Goal: Task Accomplishment & Management: Use online tool/utility

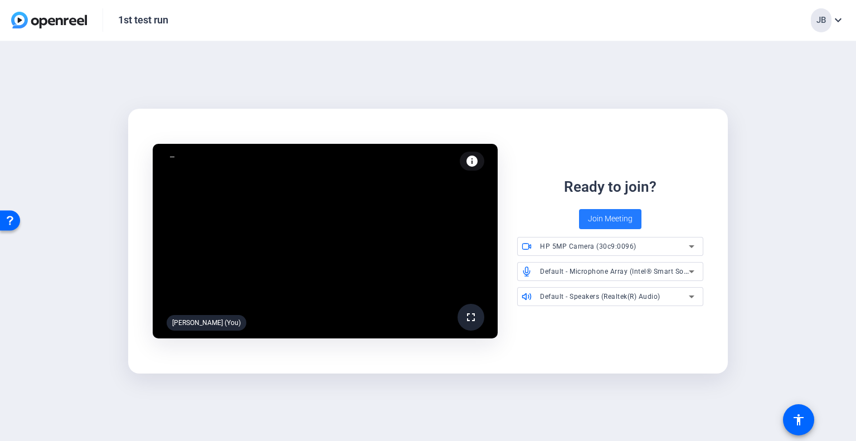
click at [614, 218] on span "Join Meeting" at bounding box center [610, 219] width 45 height 12
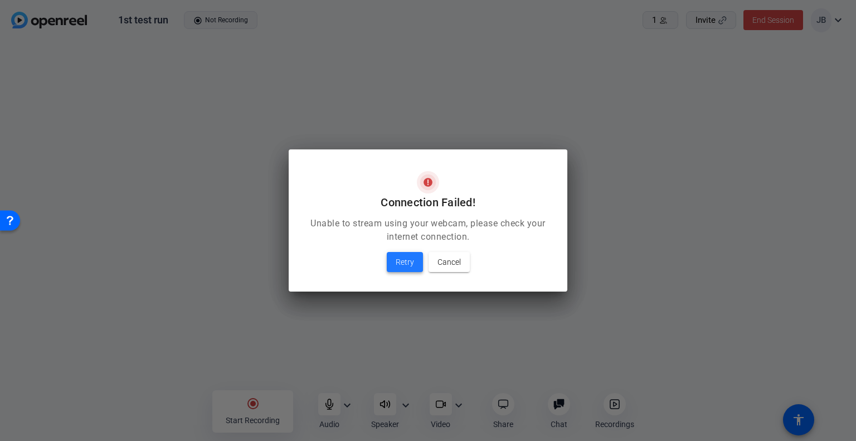
click at [398, 262] on span "Retry" at bounding box center [405, 261] width 18 height 13
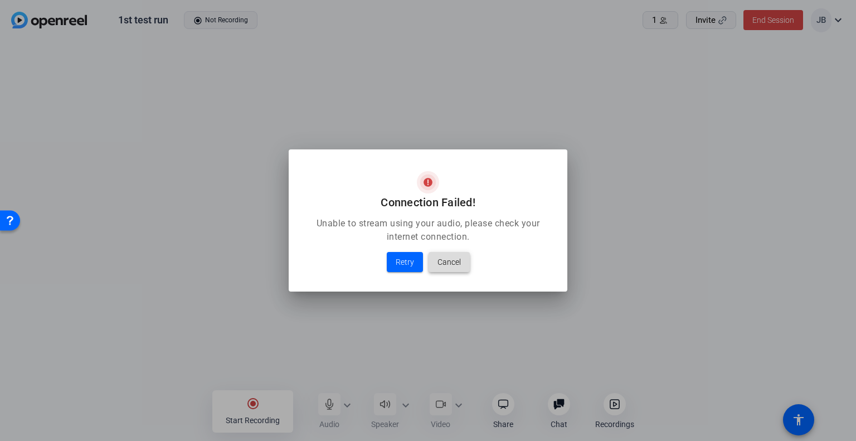
click at [456, 262] on span "Cancel" at bounding box center [448, 261] width 23 height 13
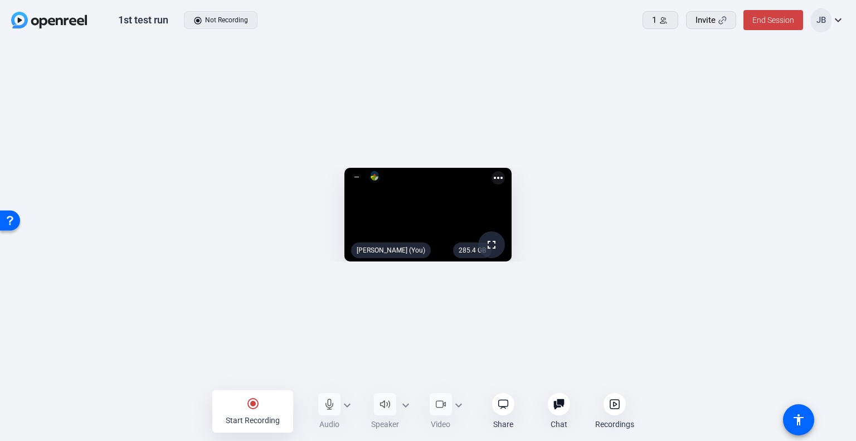
click at [839, 19] on mat-icon "expand_more" at bounding box center [837, 19] width 13 height 13
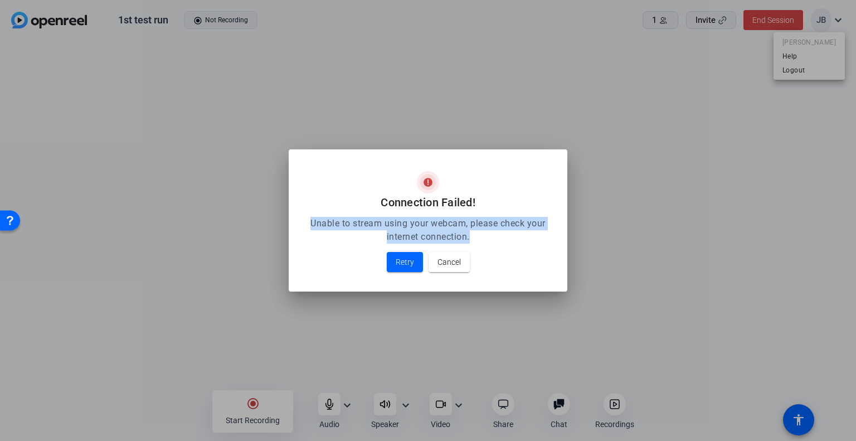
drag, startPoint x: 466, startPoint y: 236, endPoint x: 306, endPoint y: 225, distance: 160.3
click at [306, 225] on p "Unable to stream using your webcam, please check your internet connection." at bounding box center [428, 230] width 252 height 27
copy p "Unable to stream using your webcam, please check your internet connection."
click at [452, 265] on span "Cancel" at bounding box center [448, 261] width 23 height 13
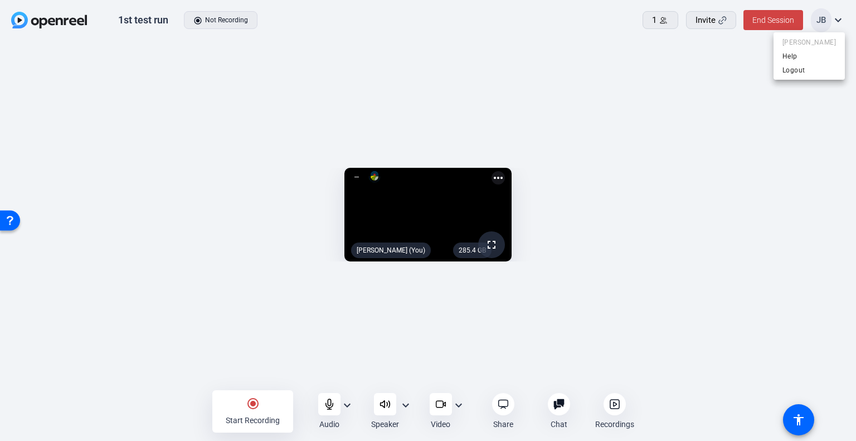
click at [740, 127] on div at bounding box center [428, 220] width 856 height 441
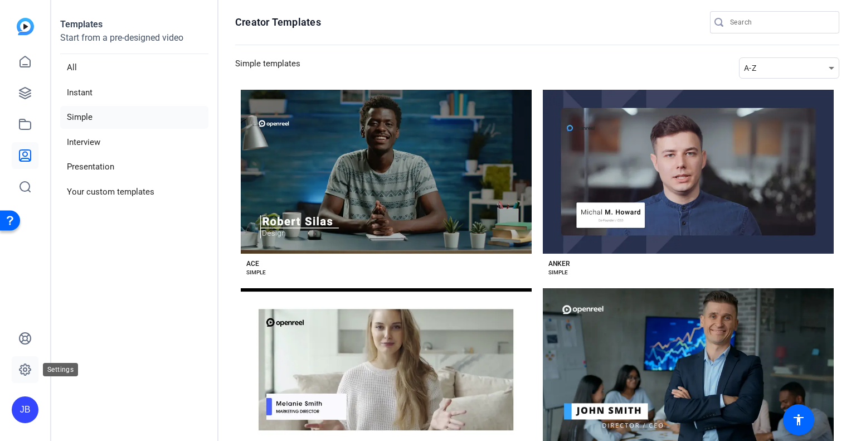
click at [28, 369] on icon at bounding box center [24, 369] width 13 height 13
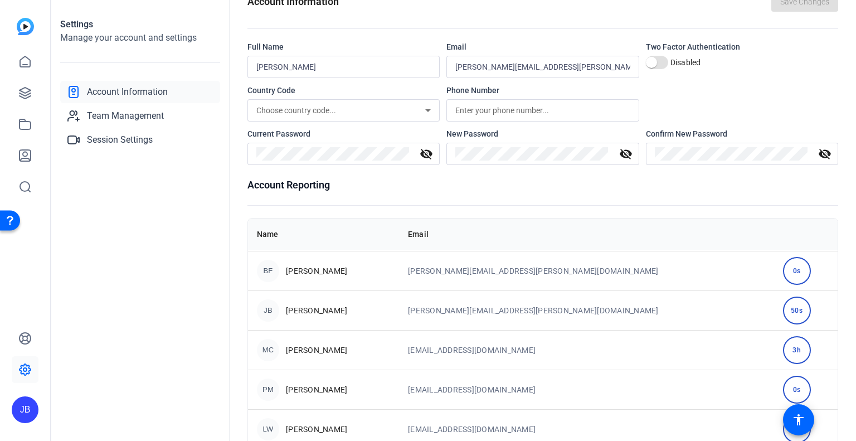
scroll to position [49, 0]
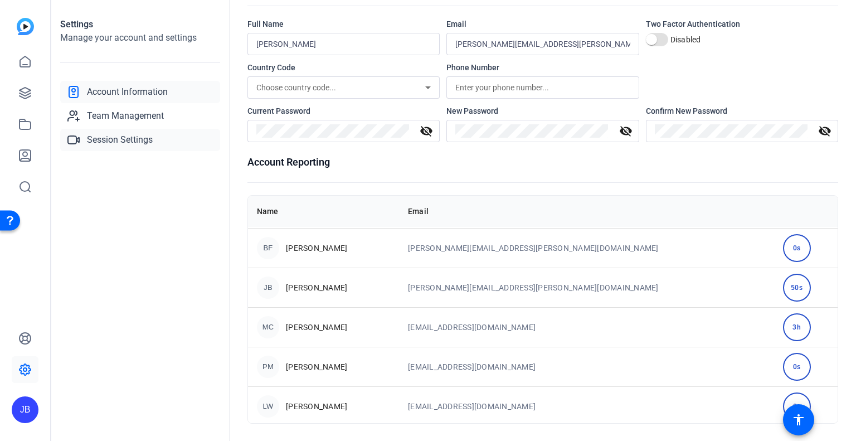
click at [118, 138] on span "Session Settings" at bounding box center [120, 139] width 66 height 13
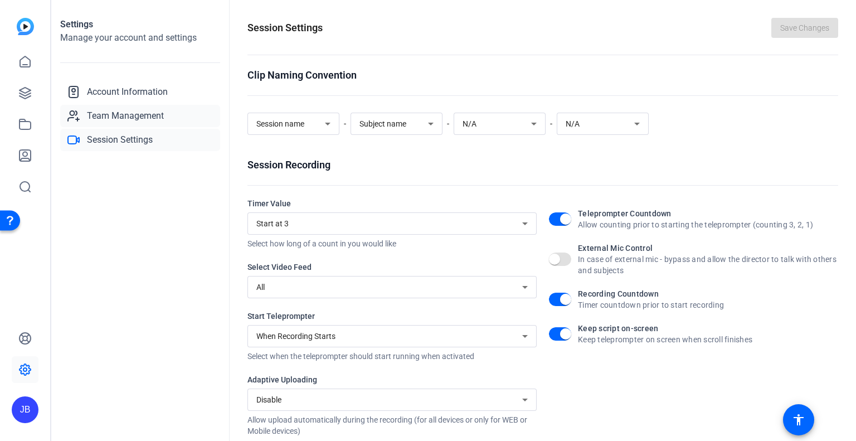
click at [116, 119] on span "Team Management" at bounding box center [125, 115] width 77 height 13
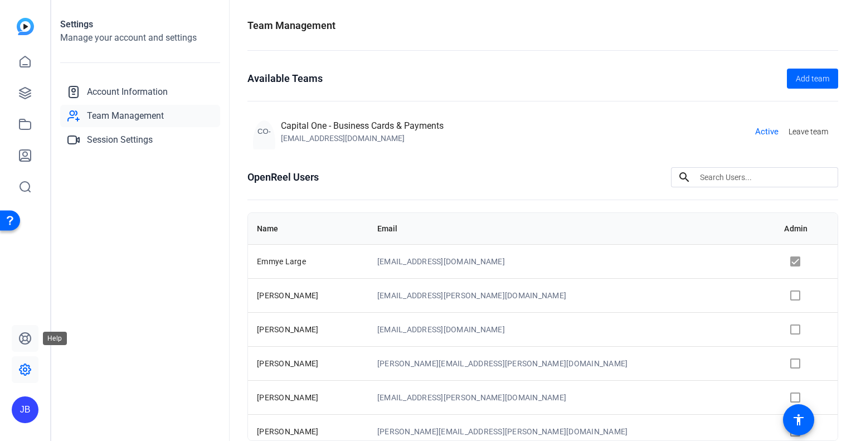
click at [25, 339] on icon at bounding box center [24, 338] width 13 height 13
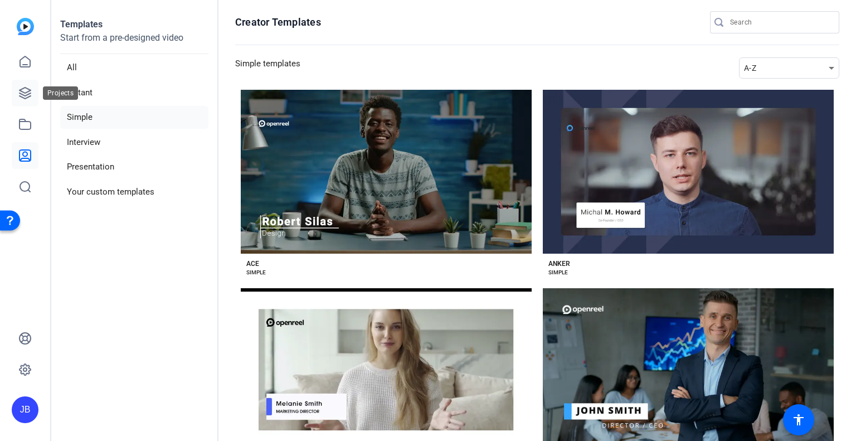
click at [29, 92] on icon at bounding box center [24, 92] width 13 height 13
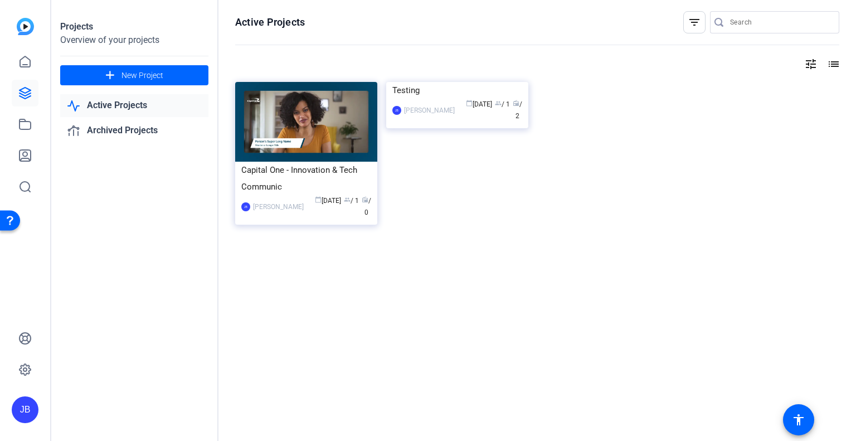
click at [142, 108] on link "Active Projects" at bounding box center [134, 105] width 148 height 23
click at [143, 106] on link "Active Projects" at bounding box center [134, 105] width 148 height 23
click at [462, 82] on img at bounding box center [457, 82] width 142 height 0
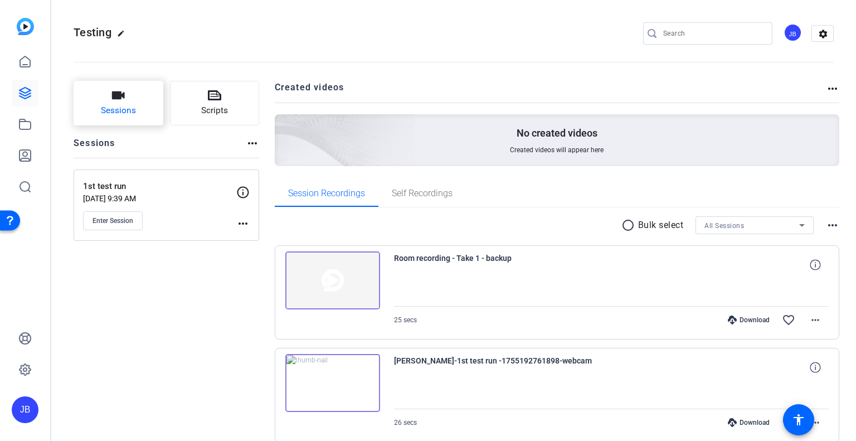
click at [116, 100] on icon "button" at bounding box center [117, 95] width 13 height 13
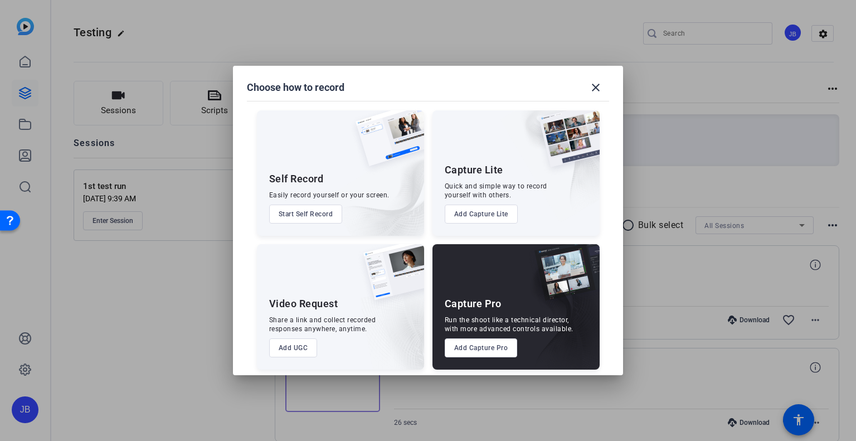
click at [489, 213] on button "Add Capture Lite" at bounding box center [481, 213] width 73 height 19
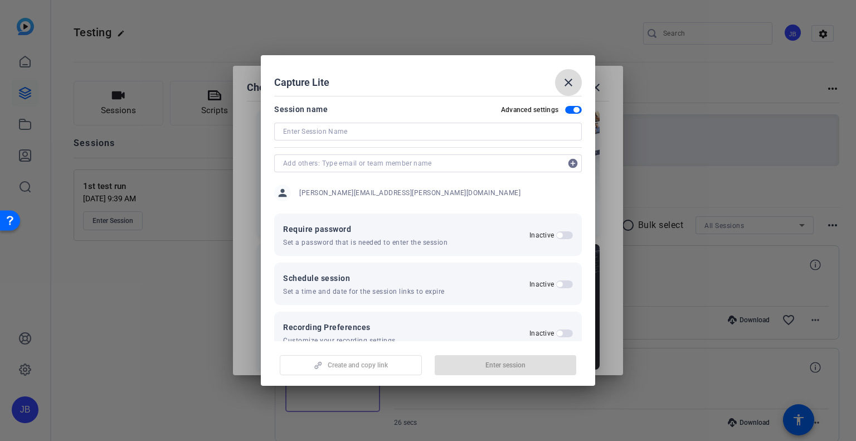
click at [566, 75] on span at bounding box center [568, 82] width 27 height 27
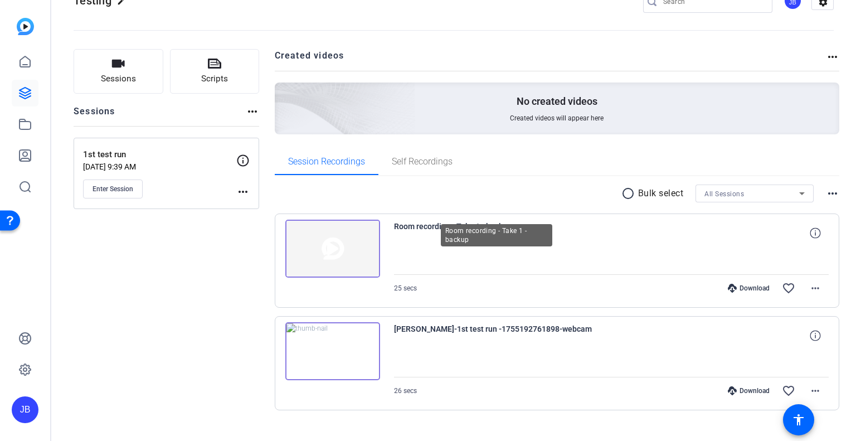
scroll to position [49, 0]
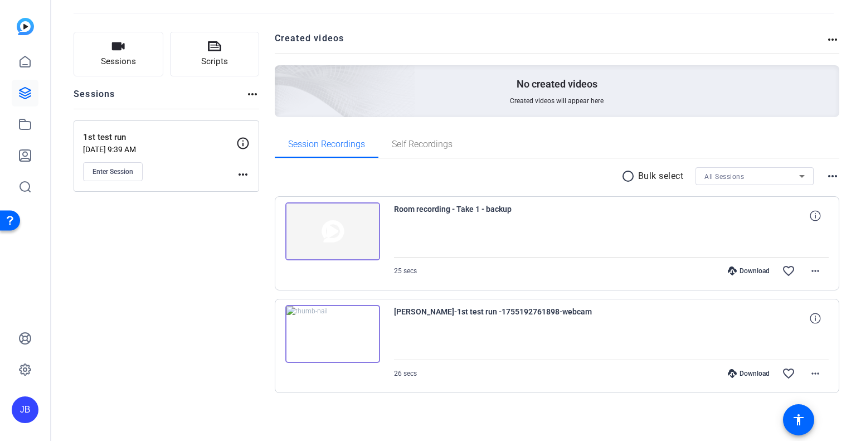
click at [330, 338] on img at bounding box center [332, 334] width 95 height 58
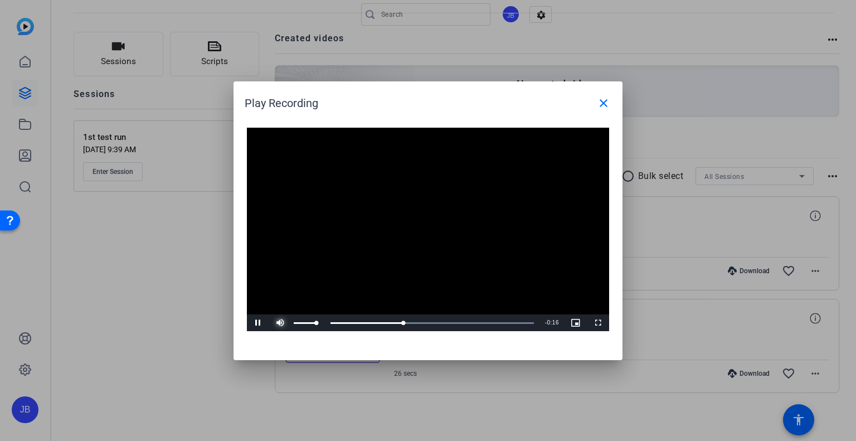
click at [280, 323] on span "Video Player" at bounding box center [280, 323] width 22 height 0
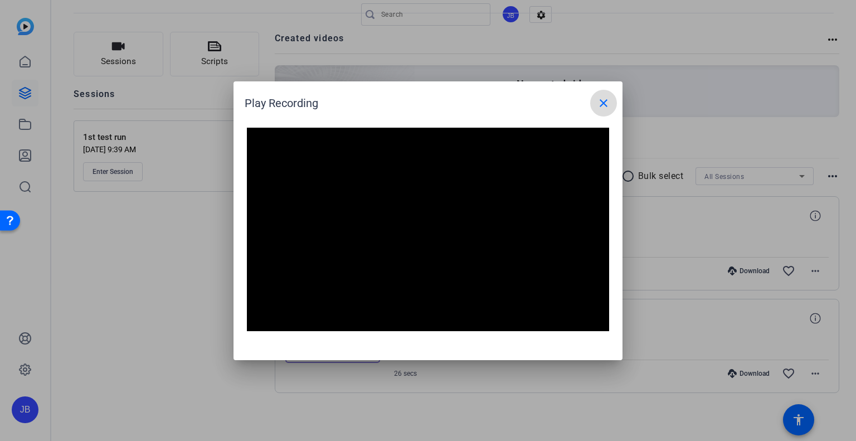
click at [606, 103] on mat-icon "close" at bounding box center [603, 102] width 13 height 13
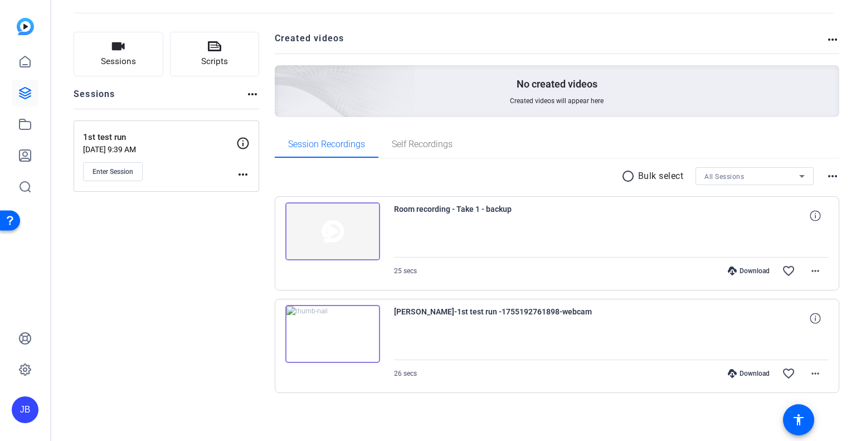
click at [357, 217] on img at bounding box center [332, 231] width 95 height 58
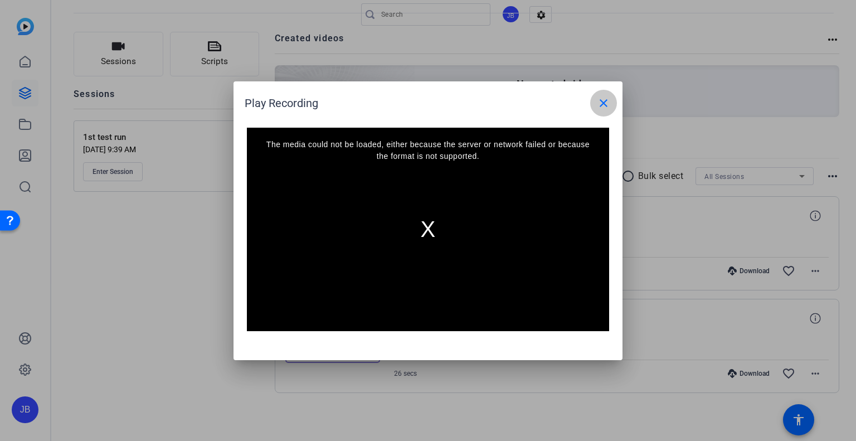
click at [601, 101] on mat-icon "close" at bounding box center [603, 102] width 13 height 13
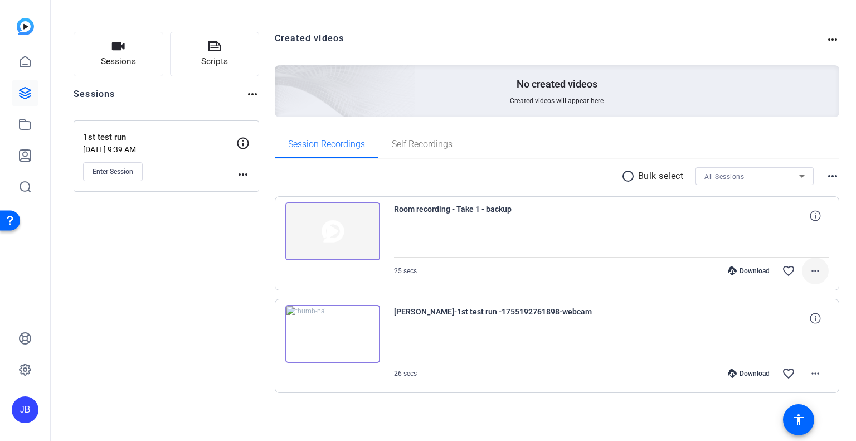
click at [809, 270] on mat-icon "more_horiz" at bounding box center [815, 270] width 13 height 13
click at [800, 335] on span "Delete clip" at bounding box center [783, 334] width 59 height 13
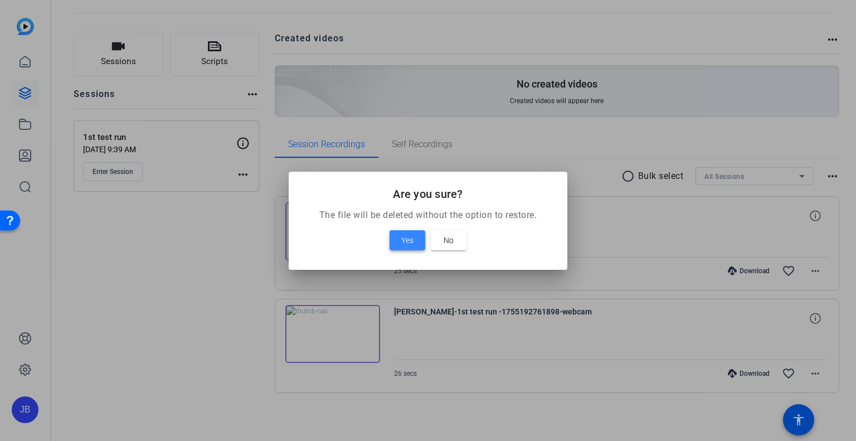
click at [400, 237] on span at bounding box center [407, 240] width 36 height 27
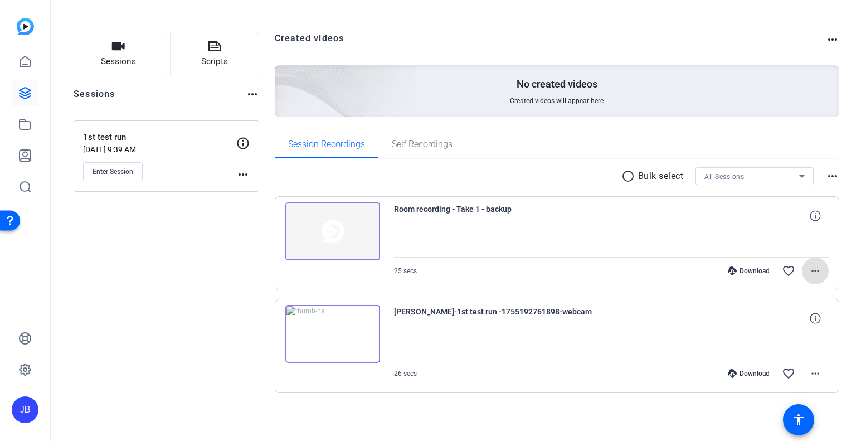
scroll to position [0, 0]
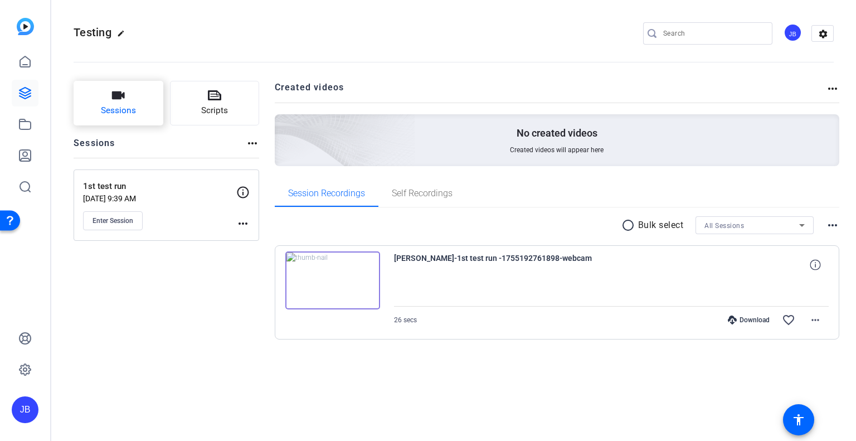
click at [143, 101] on button "Sessions" at bounding box center [119, 103] width 90 height 45
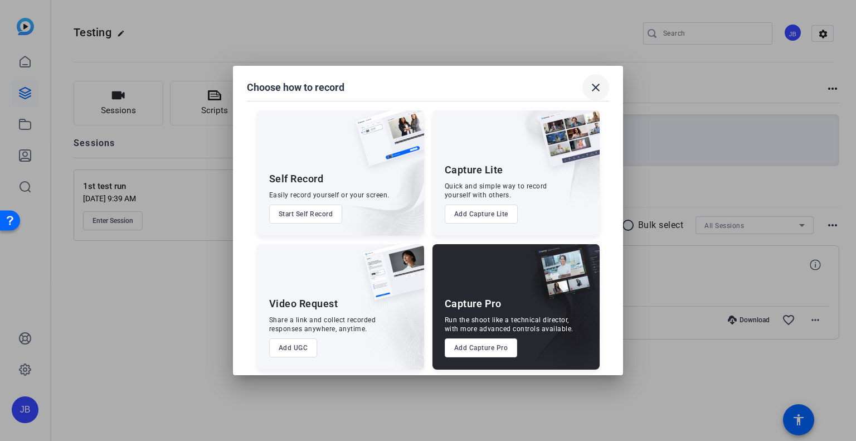
click at [597, 87] on mat-icon "close" at bounding box center [595, 87] width 13 height 13
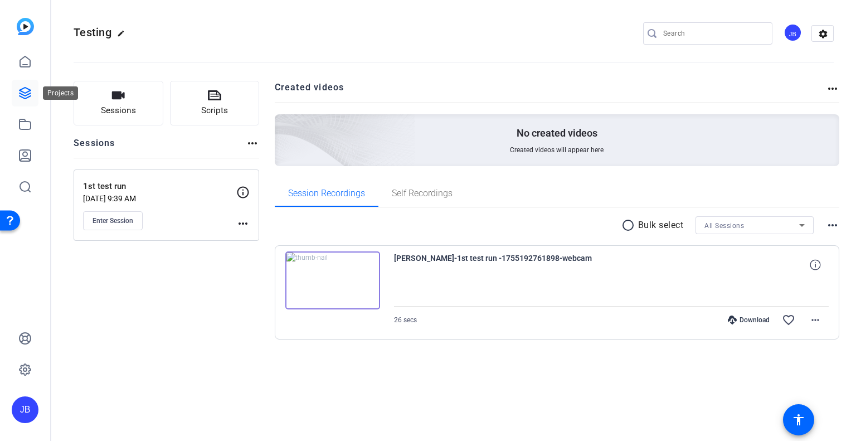
click at [26, 92] on icon at bounding box center [25, 92] width 11 height 11
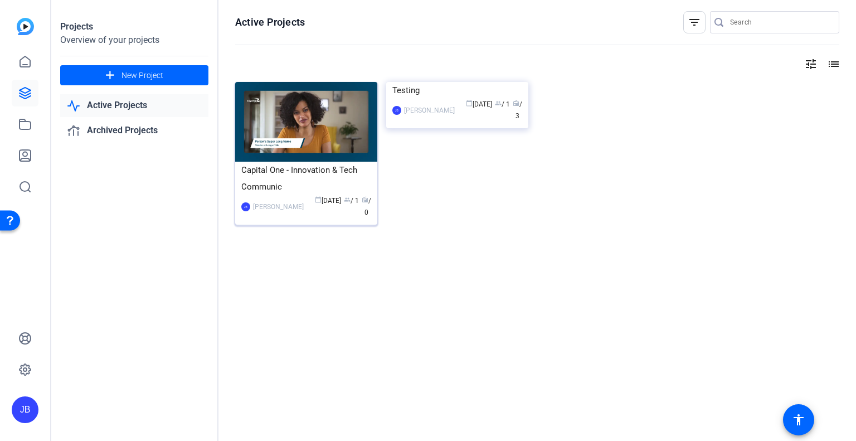
click at [337, 128] on img at bounding box center [306, 122] width 142 height 80
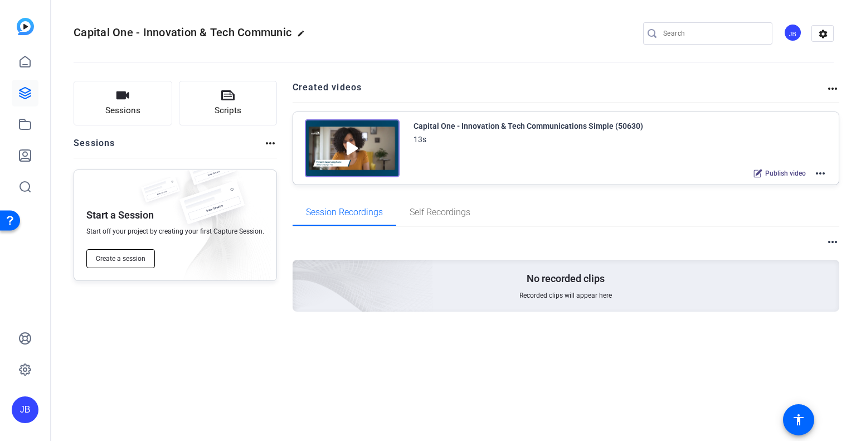
click at [133, 255] on span "Create a session" at bounding box center [121, 258] width 50 height 9
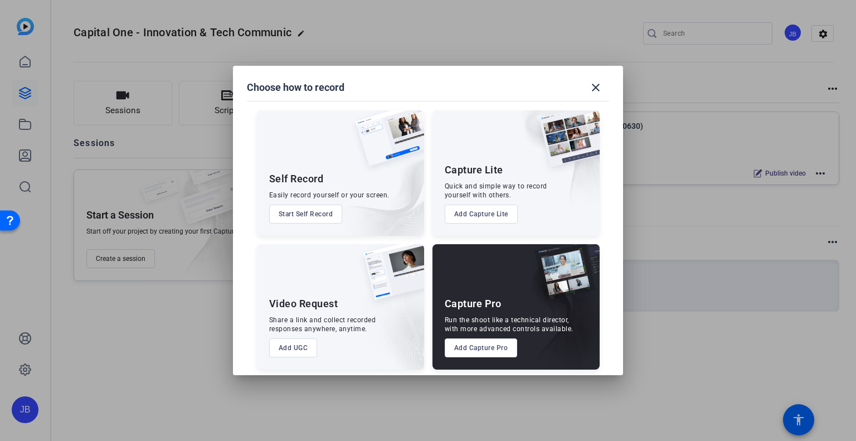
click at [475, 216] on button "Add Capture Lite" at bounding box center [481, 213] width 73 height 19
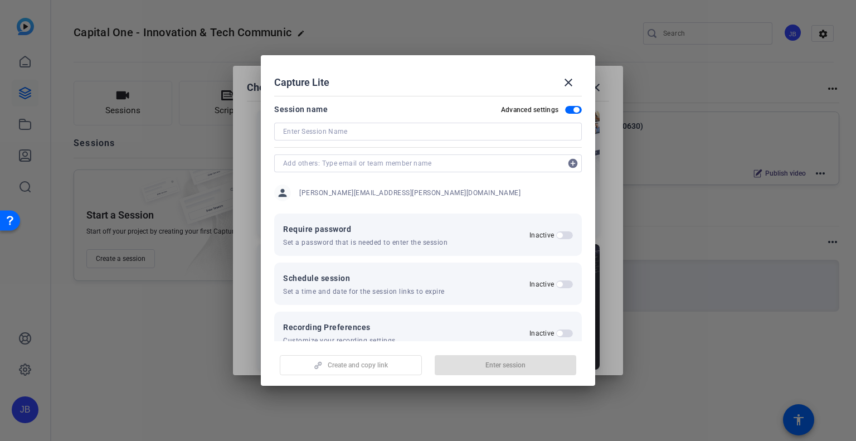
click at [372, 133] on input at bounding box center [428, 131] width 290 height 13
type input "Testing Round 2"
click at [532, 365] on span "button" at bounding box center [506, 365] width 142 height 27
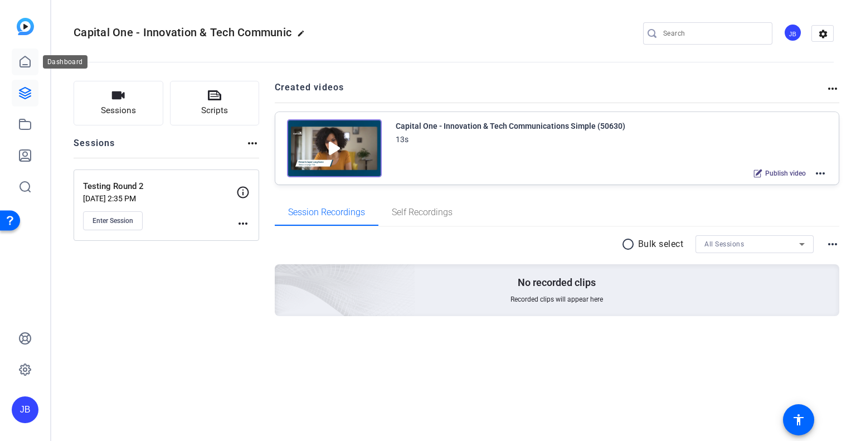
click at [25, 62] on icon at bounding box center [24, 61] width 13 height 13
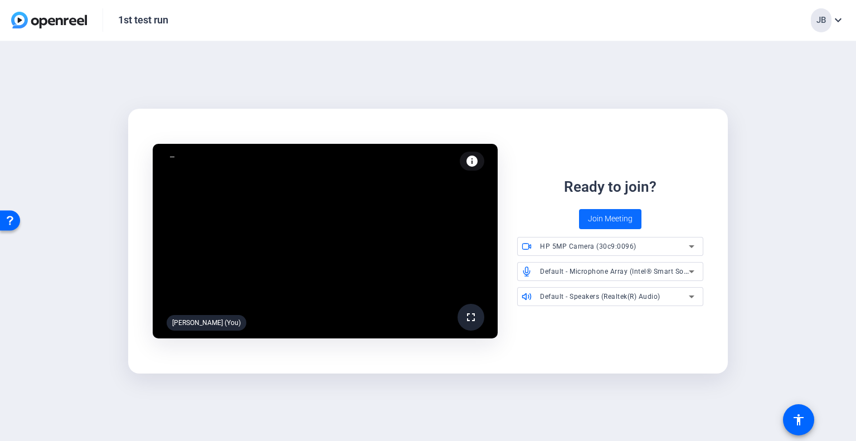
click at [621, 218] on span "Join Meeting" at bounding box center [610, 219] width 45 height 12
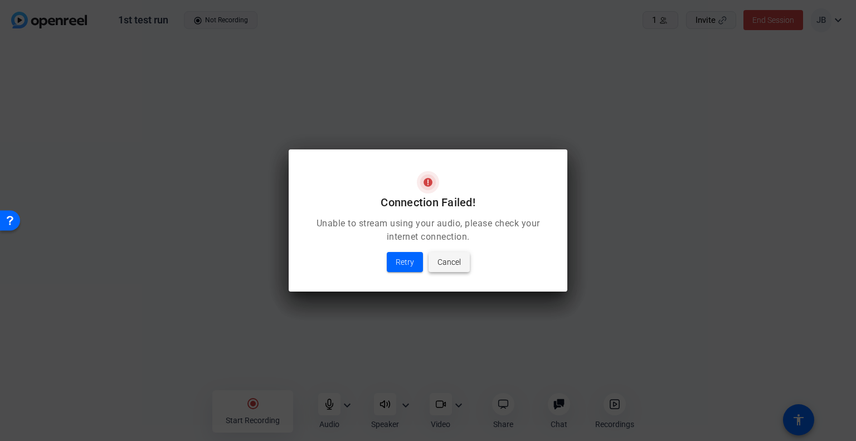
click at [458, 261] on span "Cancel" at bounding box center [448, 261] width 23 height 13
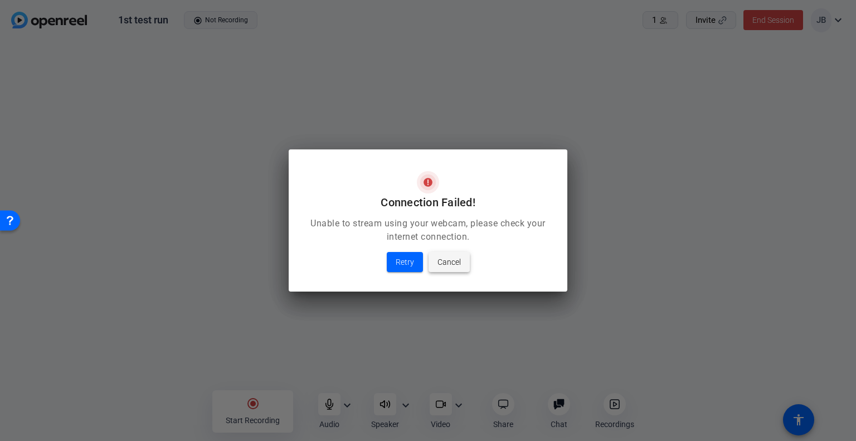
click at [447, 255] on span "Cancel" at bounding box center [448, 261] width 23 height 13
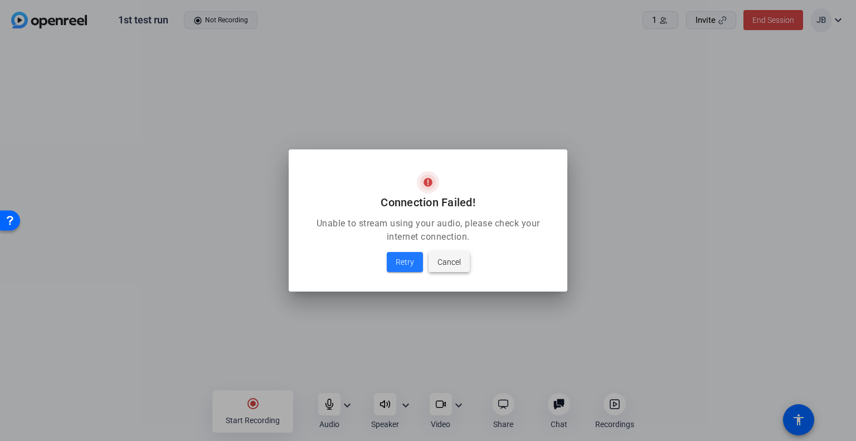
click at [466, 264] on span at bounding box center [448, 262] width 41 height 27
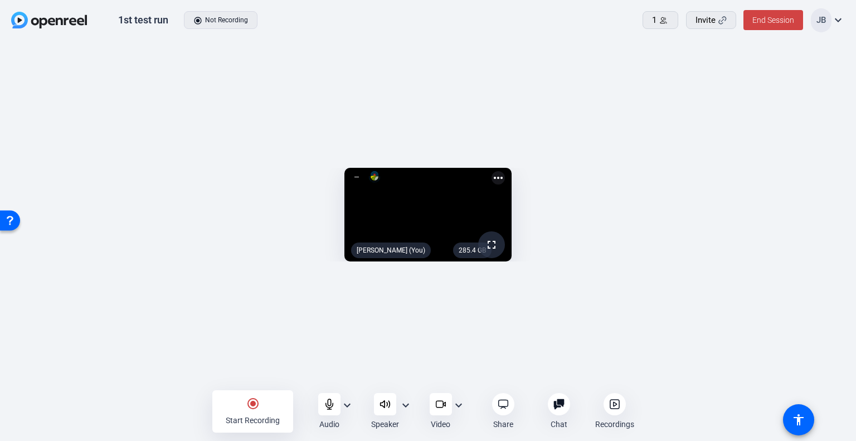
click at [251, 403] on mat-icon "radio_button_checked" at bounding box center [252, 403] width 13 height 13
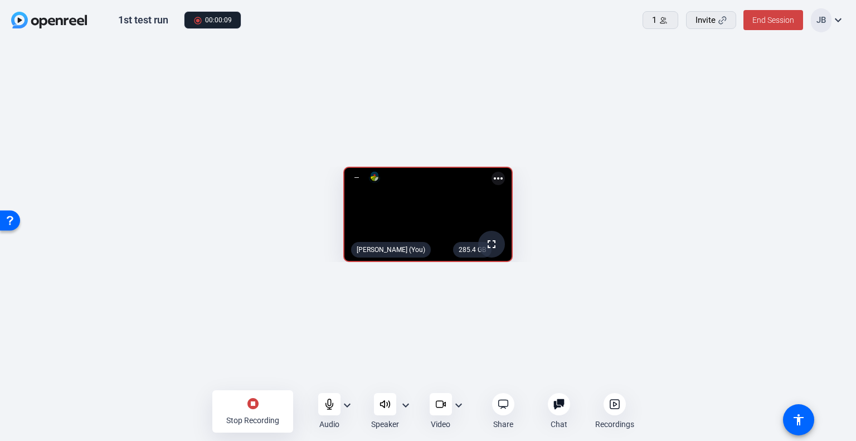
click at [256, 400] on mat-icon "stop_circle" at bounding box center [252, 403] width 13 height 13
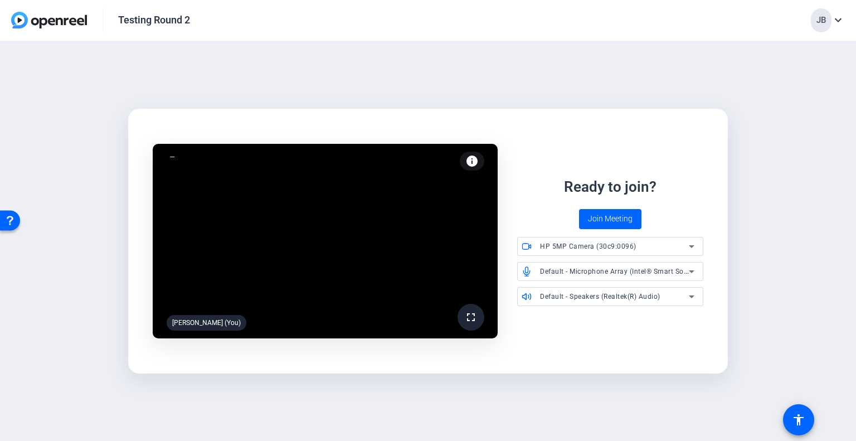
click at [694, 270] on icon at bounding box center [691, 271] width 13 height 13
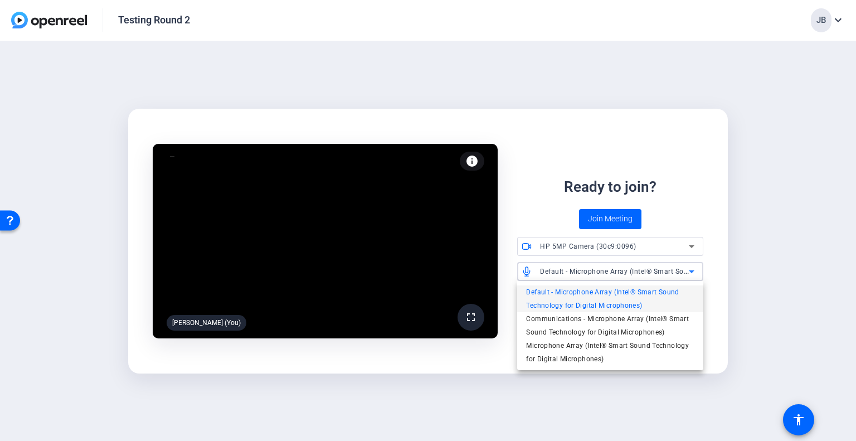
click at [694, 270] on div at bounding box center [428, 220] width 856 height 441
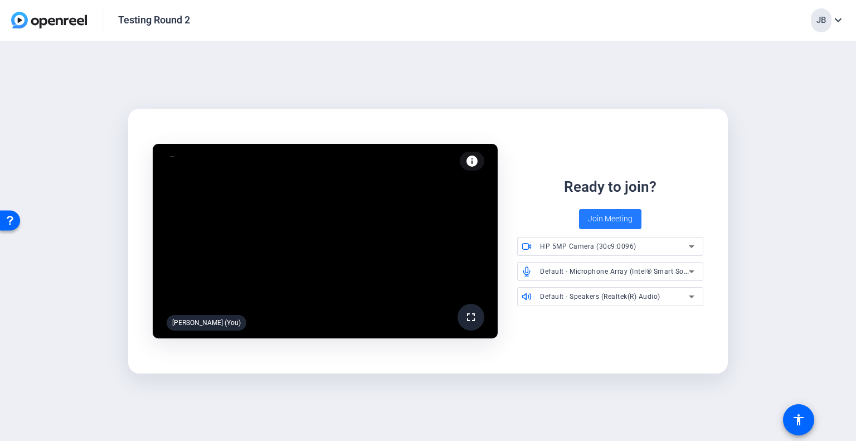
click at [622, 217] on span "Join Meeting" at bounding box center [610, 219] width 45 height 12
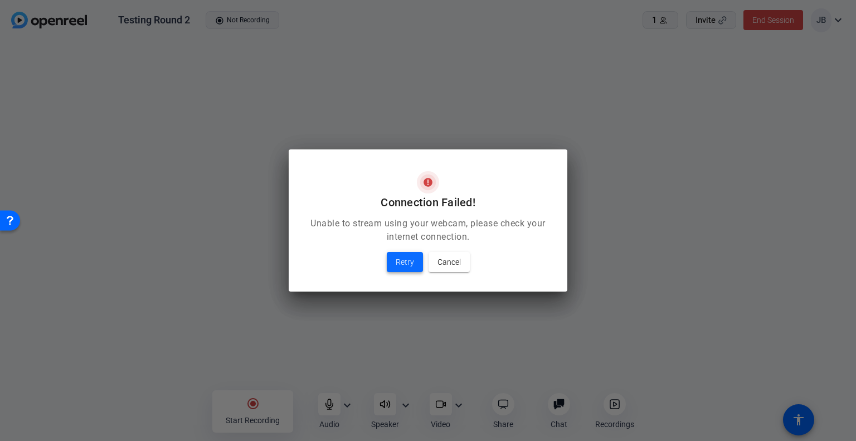
click at [415, 263] on span at bounding box center [405, 262] width 36 height 27
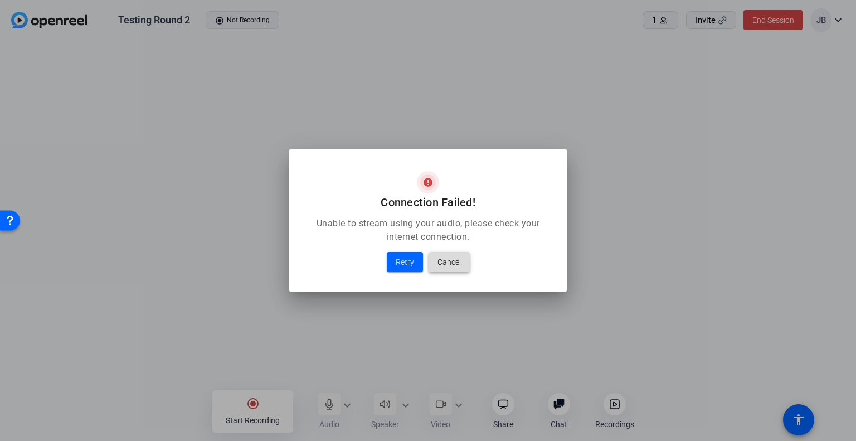
click at [452, 258] on span "Cancel" at bounding box center [448, 261] width 23 height 13
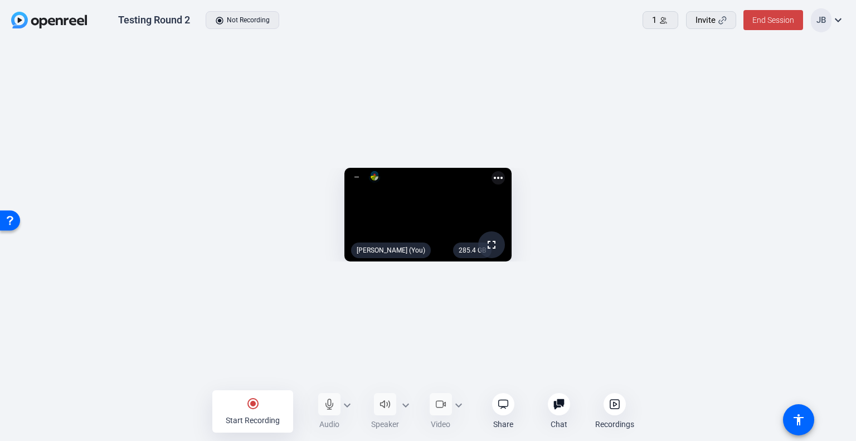
click at [348, 403] on div "radio_button_checked Start Recording Audio expand_more Speaker expand_more Vide…" at bounding box center [427, 411] width 431 height 42
click at [252, 402] on mat-icon "radio_button_checked" at bounding box center [252, 403] width 13 height 13
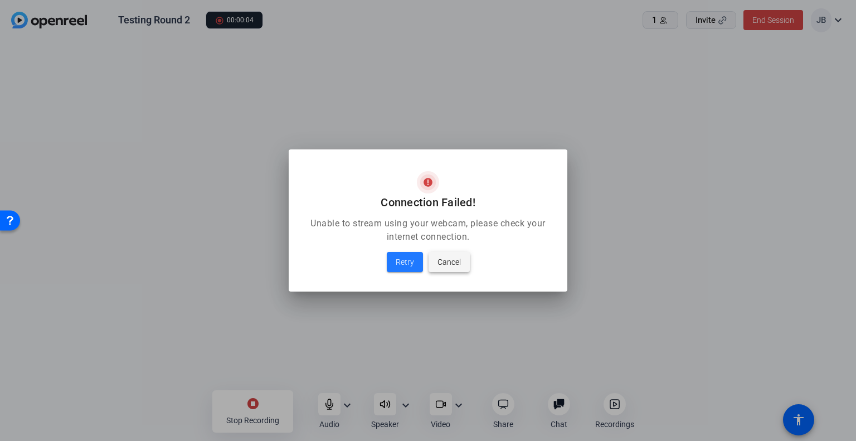
click at [447, 260] on span "Cancel" at bounding box center [448, 261] width 23 height 13
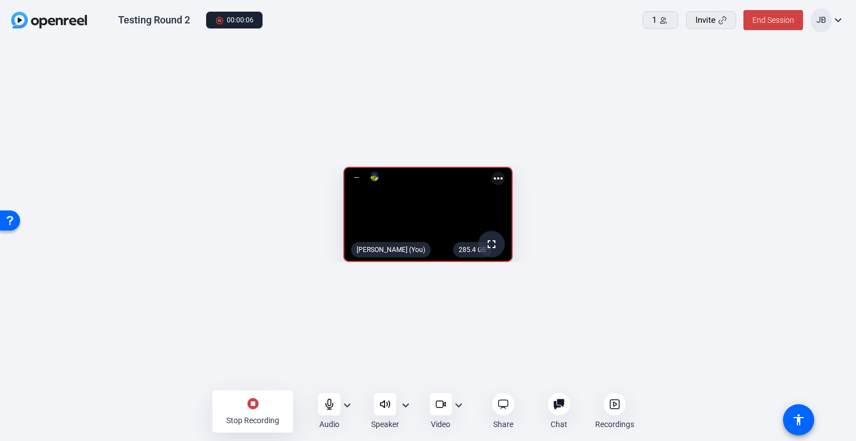
click at [505, 172] on mat-icon "more_horiz" at bounding box center [497, 178] width 13 height 13
click at [348, 403] on div at bounding box center [428, 220] width 856 height 441
click at [329, 405] on icon at bounding box center [329, 403] width 11 height 11
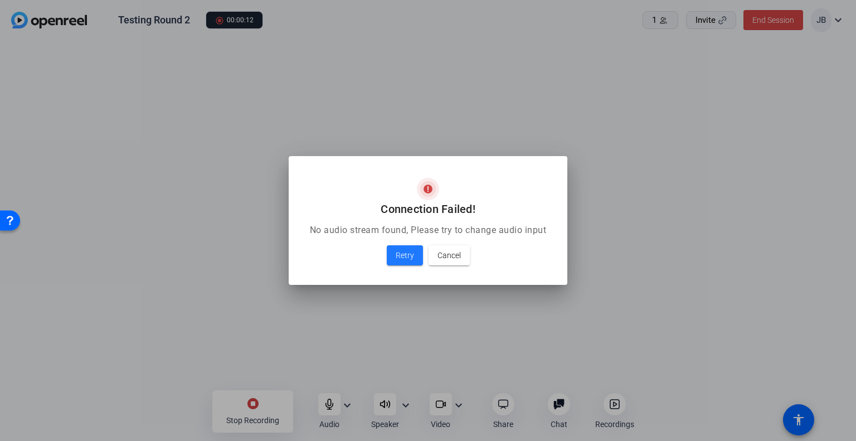
click at [350, 401] on div at bounding box center [428, 220] width 856 height 441
click at [450, 249] on span "Cancel" at bounding box center [448, 255] width 23 height 13
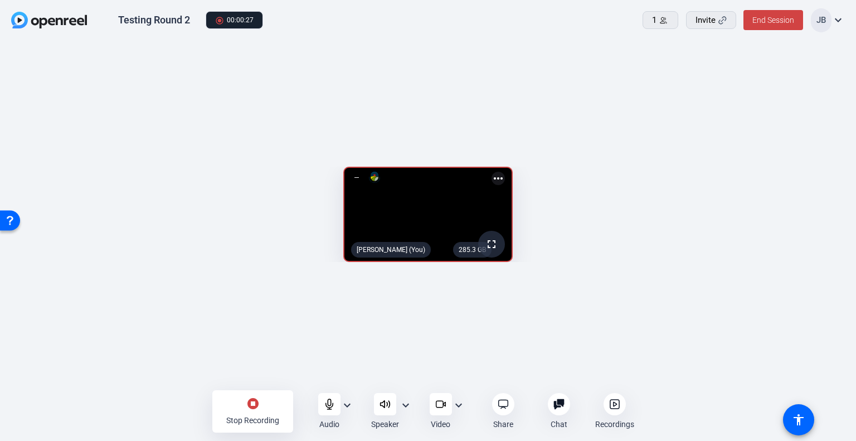
drag, startPoint x: 760, startPoint y: 144, endPoint x: 727, endPoint y: 177, distance: 46.9
click at [759, 167] on openreel-capture-lite-video-stream "285.3 GB fullscreen Jodie Bryant (You) more_horiz" at bounding box center [428, 214] width 822 height 95
click at [760, 28] on span at bounding box center [773, 20] width 60 height 27
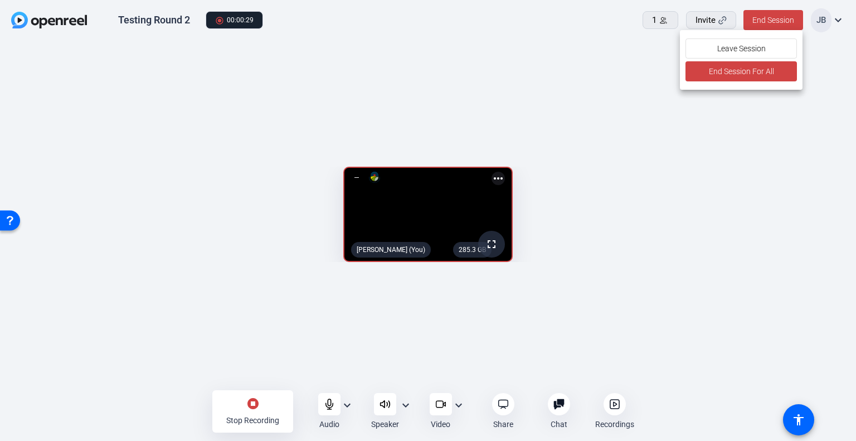
click at [789, 246] on div at bounding box center [428, 220] width 856 height 441
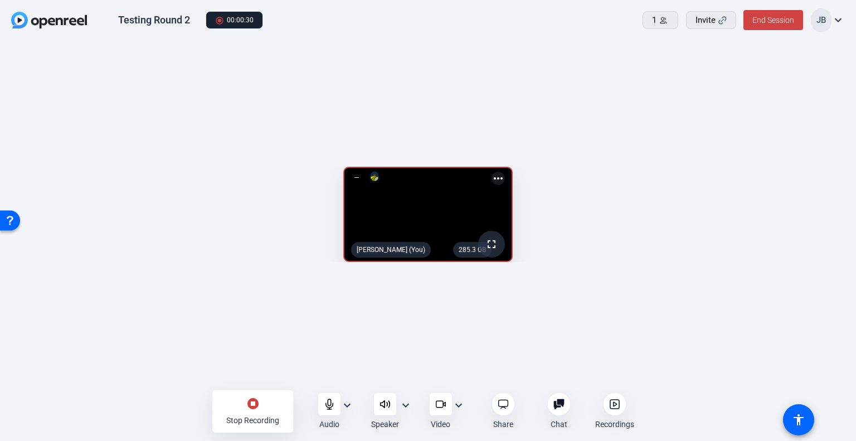
click at [267, 403] on div "stop_circle Stop Recording" at bounding box center [252, 411] width 81 height 42
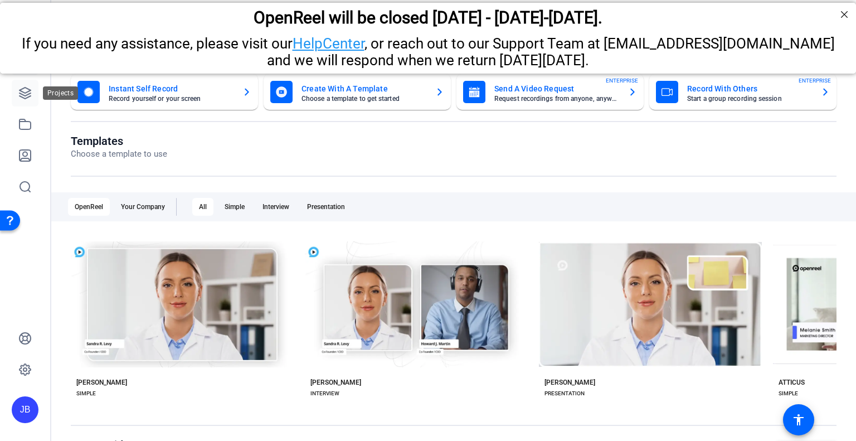
click at [27, 91] on icon at bounding box center [24, 92] width 13 height 13
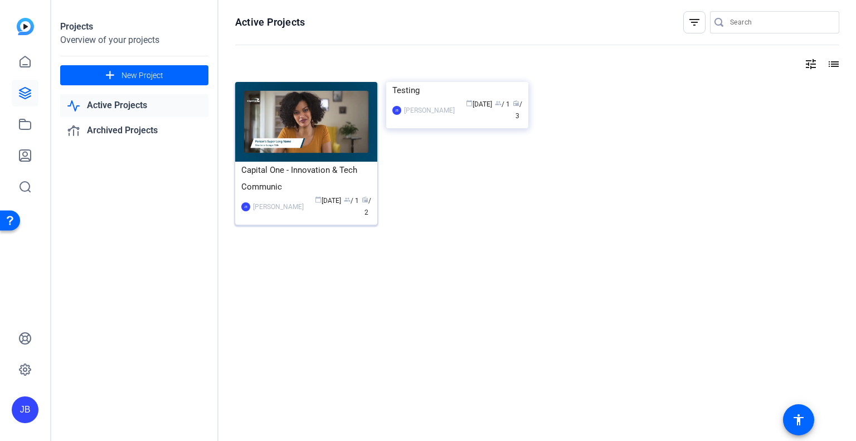
click at [285, 115] on img at bounding box center [306, 122] width 142 height 80
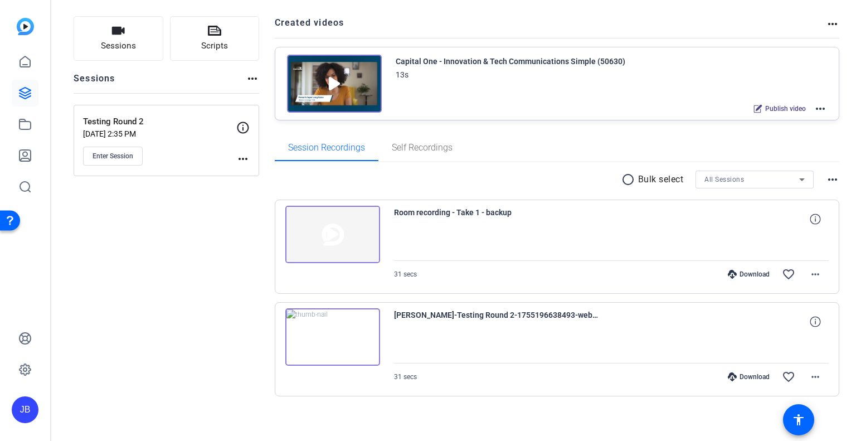
scroll to position [67, 0]
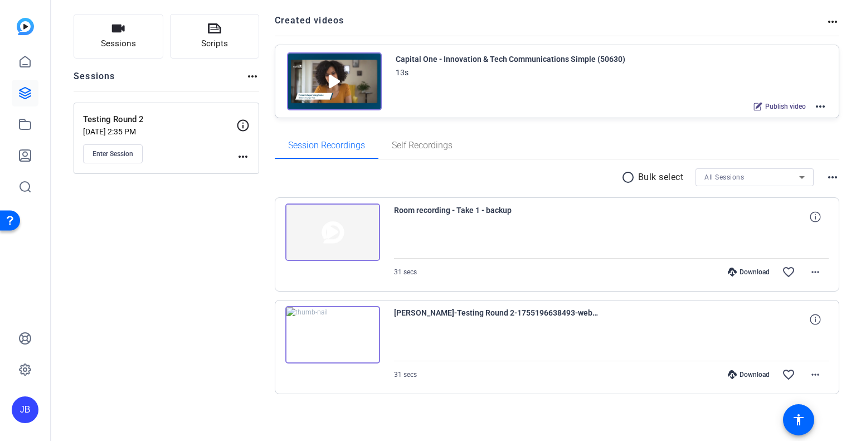
click at [332, 327] on img at bounding box center [332, 335] width 95 height 58
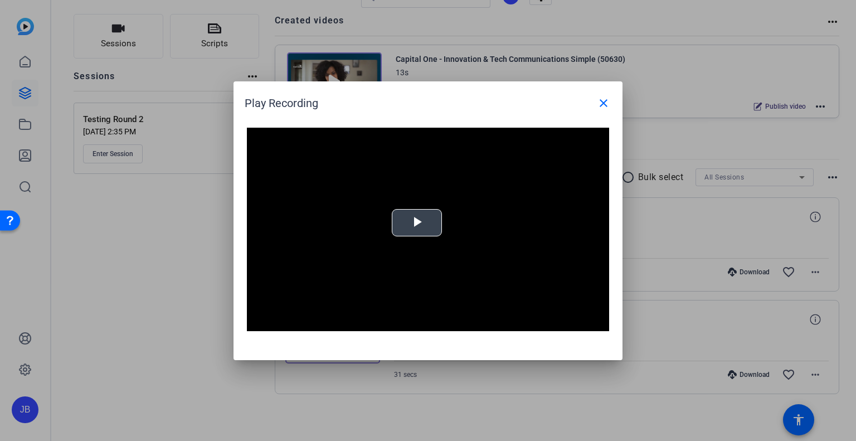
click at [417, 222] on span "Video Player" at bounding box center [417, 222] width 0 height 0
click at [602, 103] on mat-icon "close" at bounding box center [603, 102] width 13 height 13
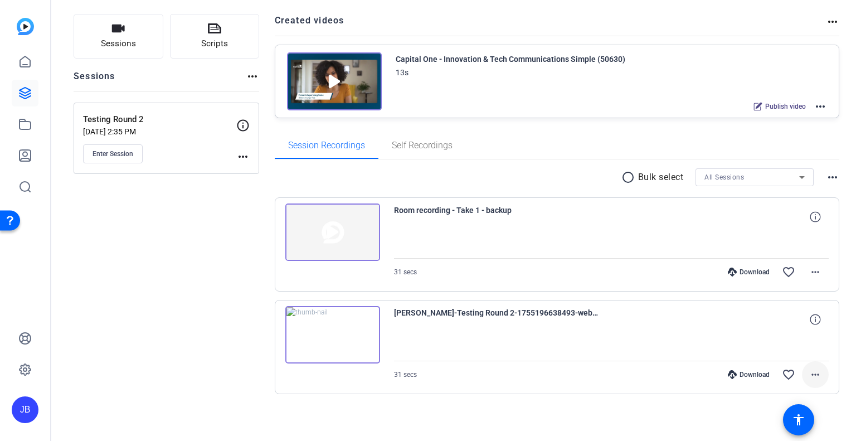
click at [812, 376] on mat-icon "more_horiz" at bounding box center [815, 374] width 13 height 13
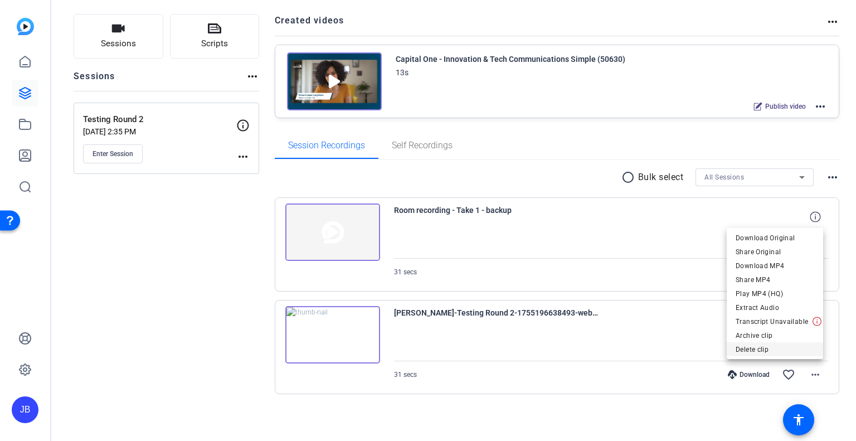
click at [766, 347] on span "Delete clip" at bounding box center [775, 348] width 79 height 13
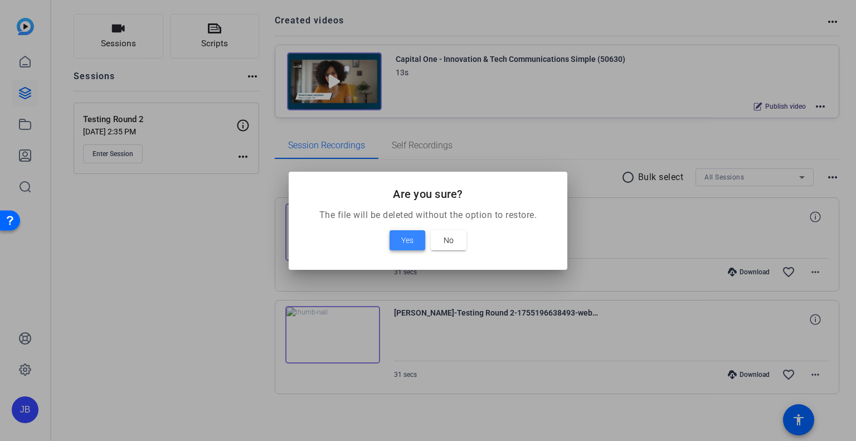
click at [413, 241] on span at bounding box center [407, 240] width 36 height 27
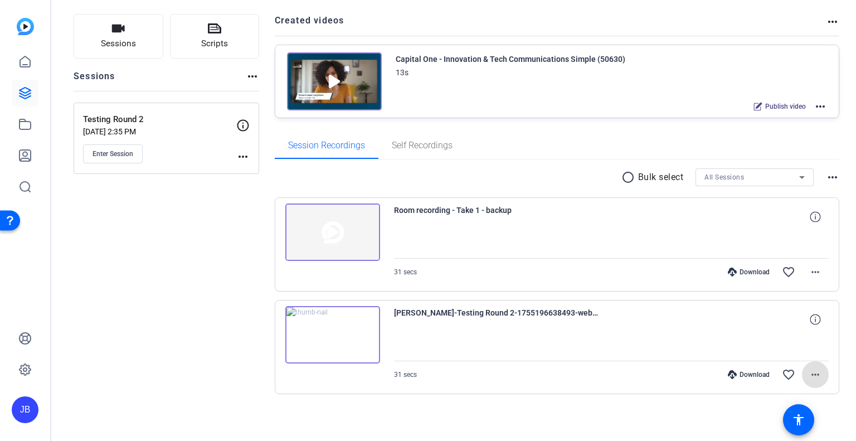
scroll to position [0, 0]
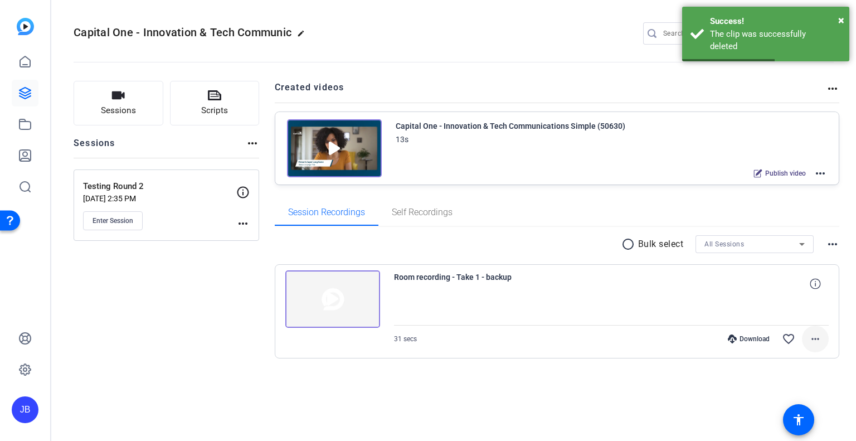
click at [817, 339] on mat-icon "more_horiz" at bounding box center [815, 338] width 13 height 13
click at [799, 401] on span "Delete clip" at bounding box center [790, 401] width 59 height 13
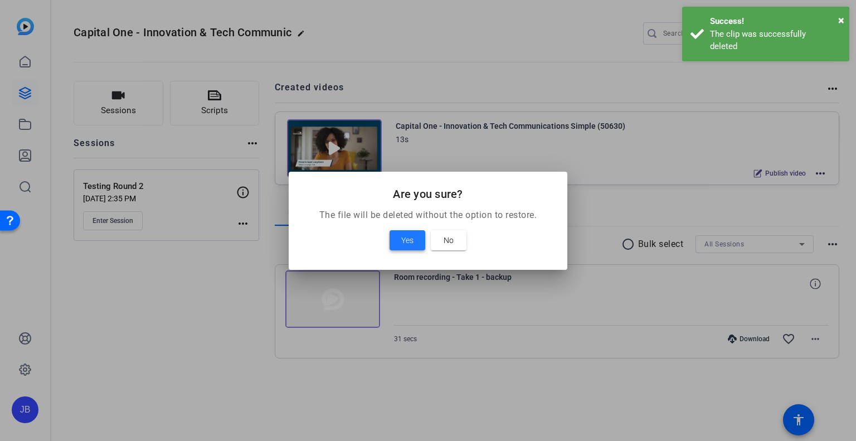
click at [401, 239] on span "Yes" at bounding box center [407, 239] width 12 height 13
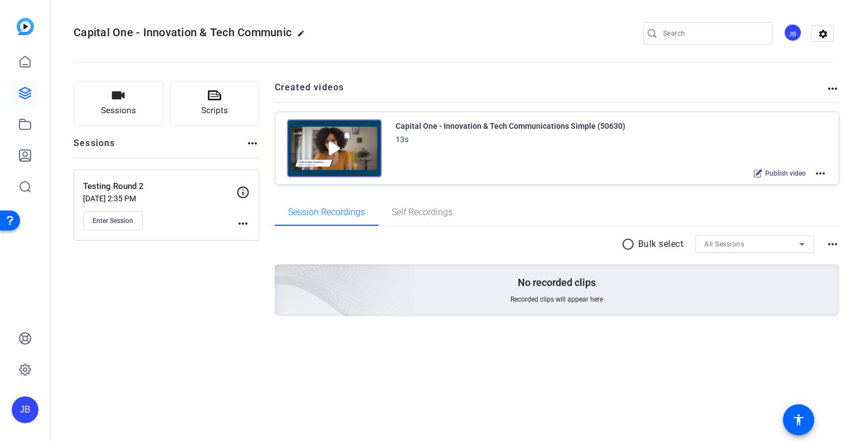
click at [132, 197] on p "Aug 14, 2025 @ 2:35 PM" at bounding box center [159, 198] width 153 height 9
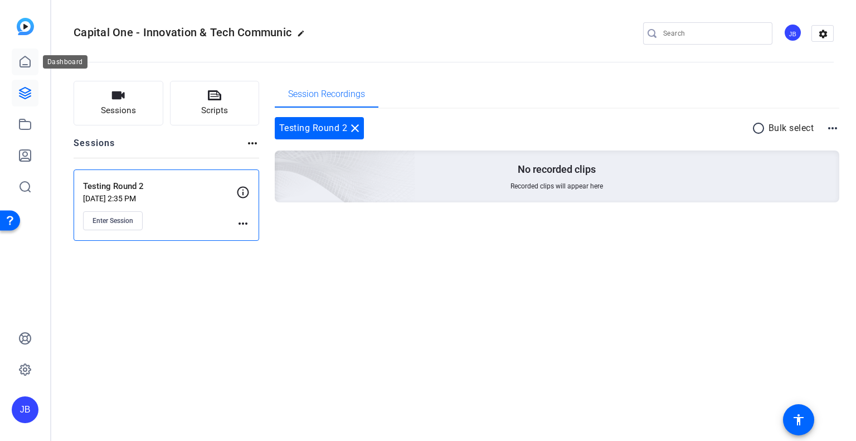
click at [29, 71] on link at bounding box center [25, 61] width 27 height 27
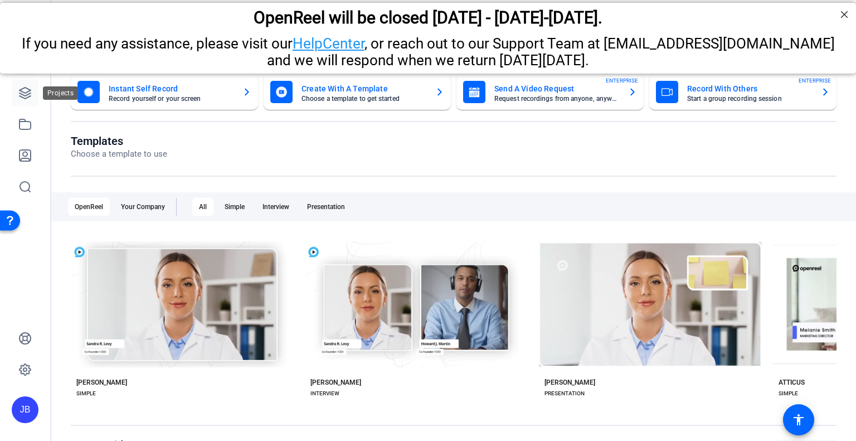
click at [26, 91] on icon at bounding box center [24, 92] width 13 height 13
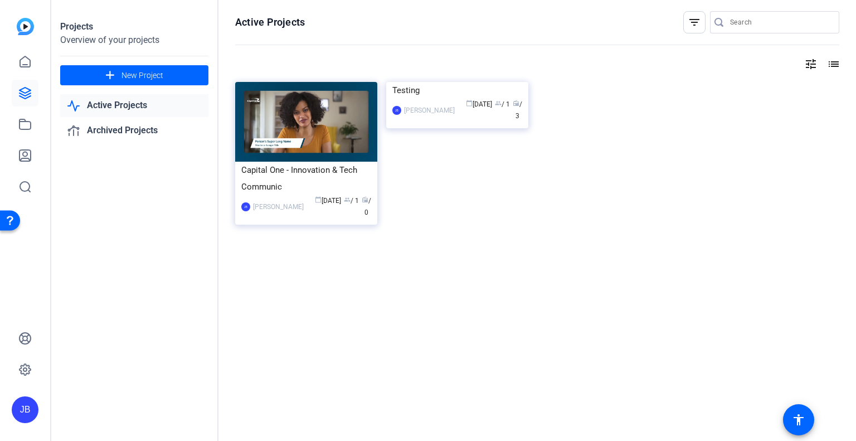
drag, startPoint x: 481, startPoint y: 124, endPoint x: 602, endPoint y: 106, distance: 122.9
click at [602, 106] on div "Capital One - Innovation & Tech Communic JB Jodie Bryant calendar_today Aug 14 …" at bounding box center [537, 165] width 604 height 167
click at [457, 82] on img at bounding box center [457, 82] width 142 height 0
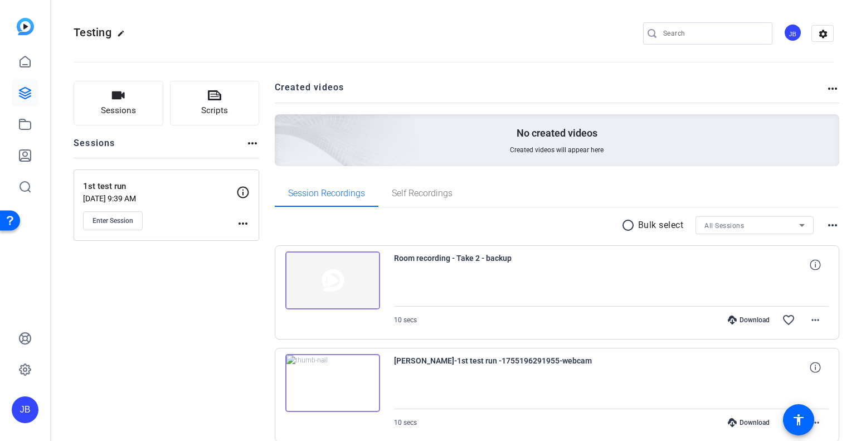
click at [245, 222] on mat-icon "more_horiz" at bounding box center [242, 223] width 13 height 13
click at [152, 309] on div at bounding box center [428, 220] width 856 height 441
click at [127, 218] on span "Enter Session" at bounding box center [112, 220] width 41 height 9
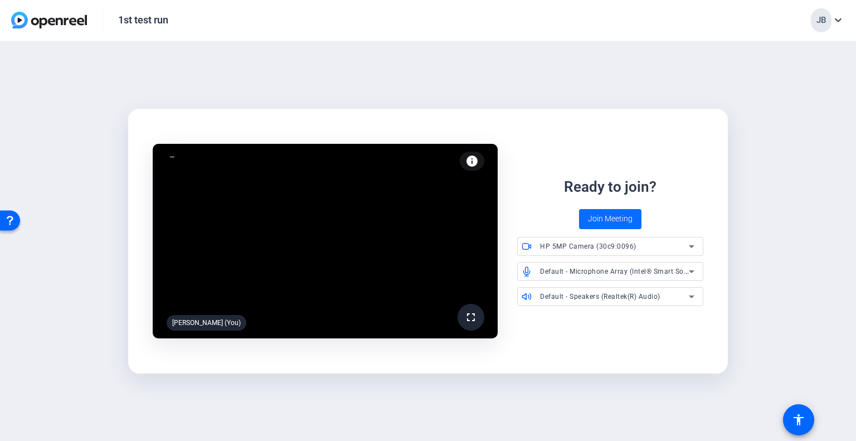
click at [593, 220] on span "Join Meeting" at bounding box center [610, 219] width 45 height 12
